Goal: Task Accomplishment & Management: Use online tool/utility

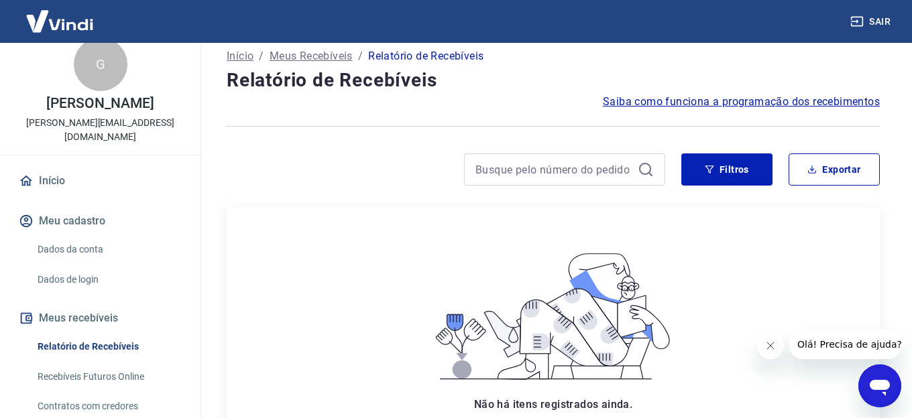
scroll to position [86, 0]
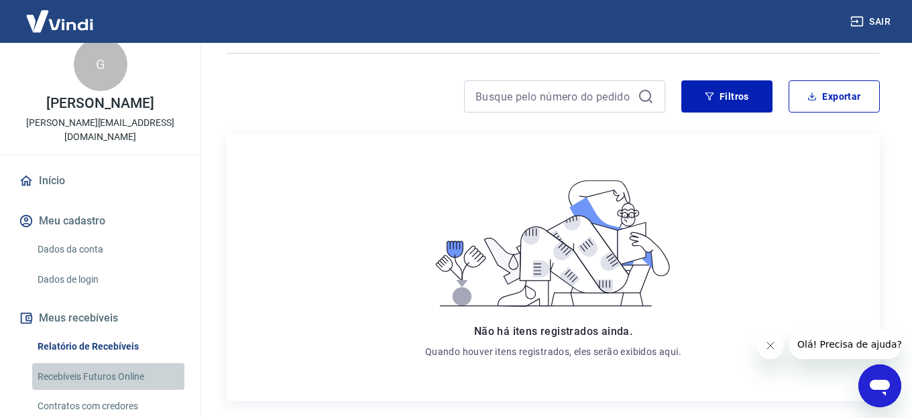
click at [119, 379] on link "Recebíveis Futuros Online" at bounding box center [108, 376] width 152 height 27
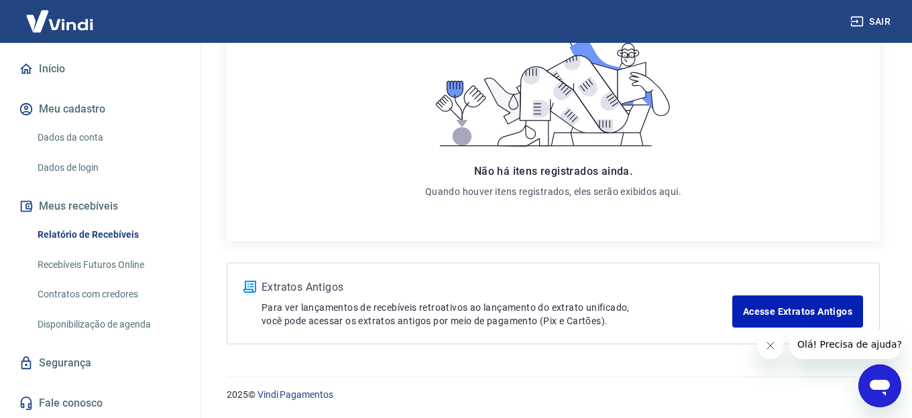
scroll to position [0, 0]
